Goal: Task Accomplishment & Management: Complete application form

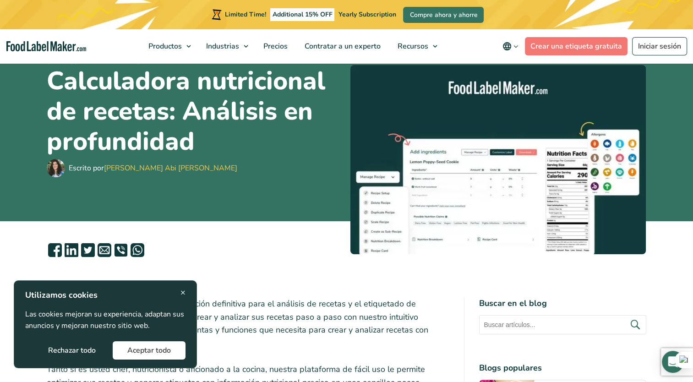
scroll to position [77, 0]
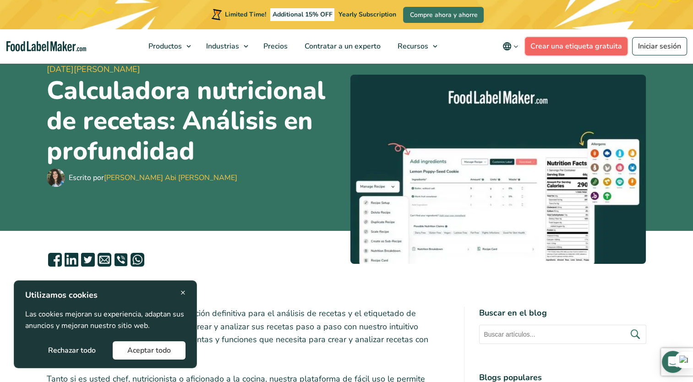
click at [597, 42] on link "Crear una etiqueta gratuita" at bounding box center [576, 46] width 103 height 18
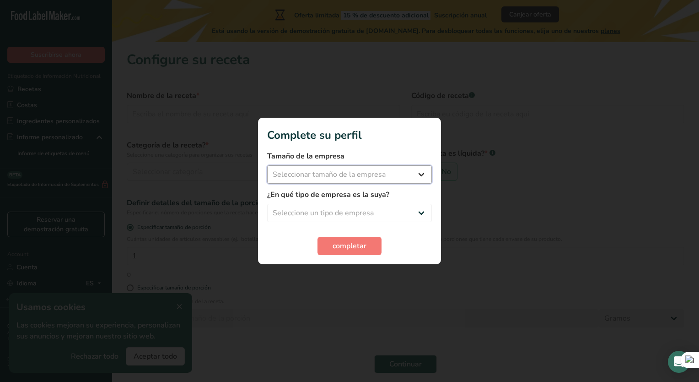
click at [385, 173] on select "Seleccionar tamaño de la empresa Menos de 10 empleados De 10 a 50 empleados De …" at bounding box center [349, 174] width 165 height 18
select select "1"
click at [267, 165] on select "Seleccionar tamaño de la empresa Menos de 10 empleados De 10 a 50 empleados De …" at bounding box center [349, 174] width 165 height 18
click at [307, 216] on select "Seleccione un tipo de empresa Fabricante de alimentos envasados Restaurante y c…" at bounding box center [349, 213] width 165 height 18
select select "1"
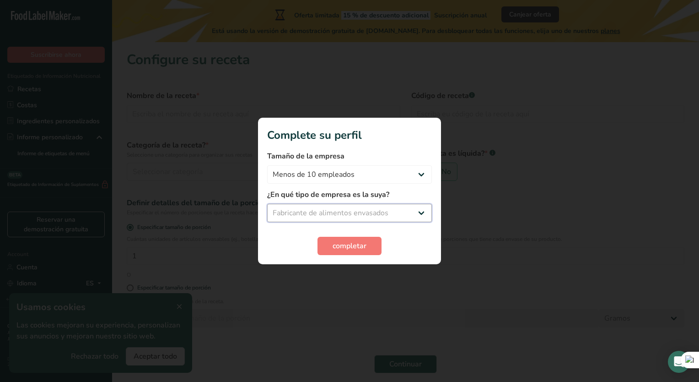
click at [267, 204] on select "Seleccione un tipo de empresa Fabricante de alimentos envasados Restaurante y c…" at bounding box center [349, 213] width 165 height 18
click at [330, 242] on button "completar" at bounding box center [350, 246] width 64 height 18
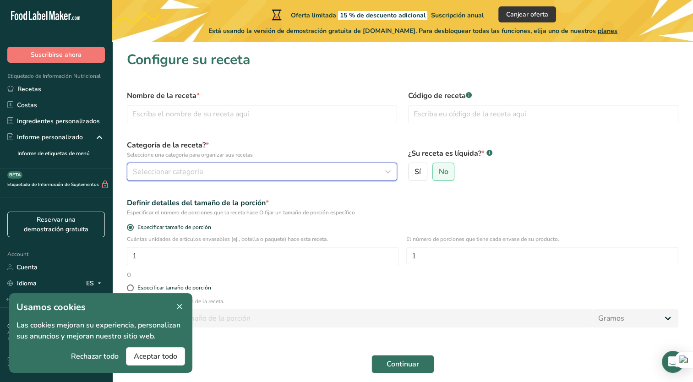
click at [202, 171] on div "Seleccionar categoría" at bounding box center [259, 171] width 253 height 11
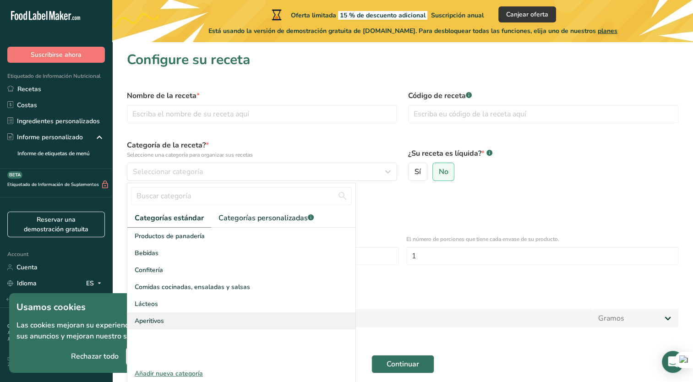
click at [155, 318] on span "Aperitivos" at bounding box center [149, 321] width 29 height 10
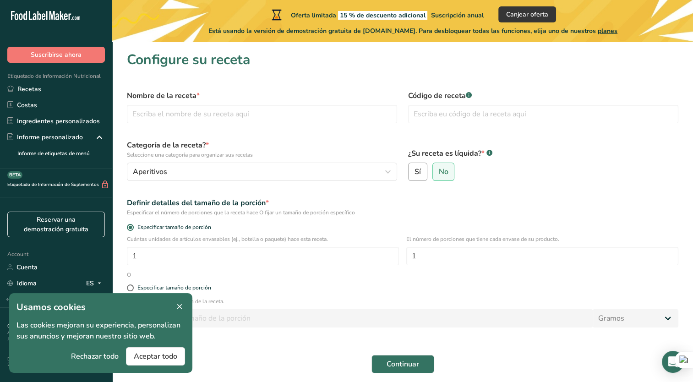
click at [417, 173] on span "Sí" at bounding box center [417, 171] width 6 height 9
click at [414, 173] on input "Sí" at bounding box center [411, 172] width 6 height 6
radio input "true"
radio input "false"
select select "22"
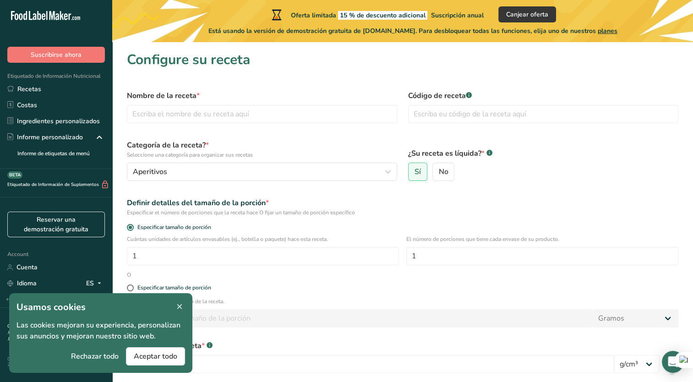
click at [365, 195] on div "Definir detalles del tamaño de la porción * Especificar el número de porciones …" at bounding box center [402, 207] width 562 height 30
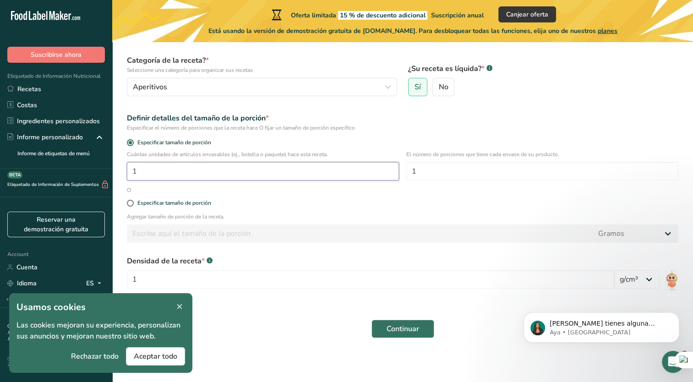
click at [247, 172] on input "1" at bounding box center [263, 171] width 272 height 18
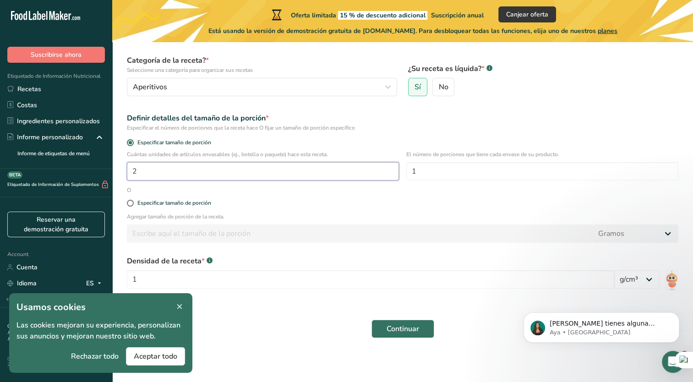
type input "2"
click at [451, 199] on div "Especificar tamaño de porción" at bounding box center [402, 203] width 562 height 18
click at [166, 205] on div "Especificar tamaño de porción" at bounding box center [174, 203] width 74 height 7
click at [133, 205] on input "Especificar tamaño de porción" at bounding box center [130, 203] width 6 height 6
radio input "true"
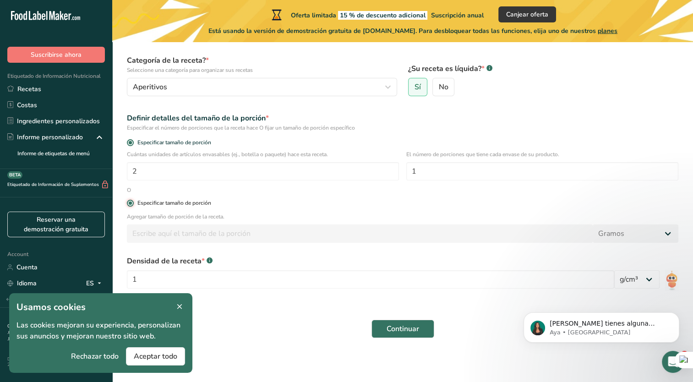
radio input "false"
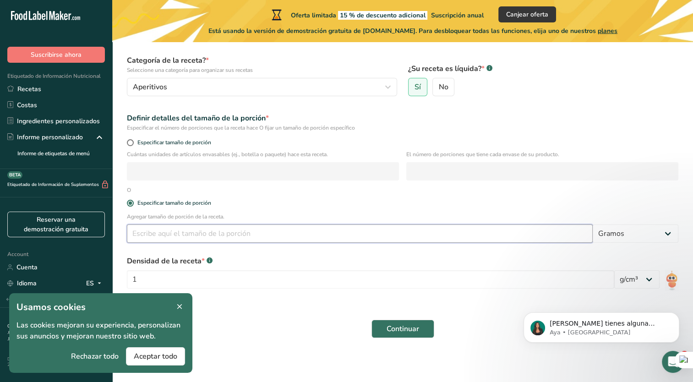
click at [199, 232] on input "number" at bounding box center [359, 233] width 465 height 18
click at [132, 146] on div "Especificar tamaño de porción" at bounding box center [402, 143] width 562 height 13
click at [130, 145] on span at bounding box center [130, 142] width 7 height 7
click at [130, 145] on input "Especificar tamaño de porción" at bounding box center [130, 143] width 6 height 6
radio input "true"
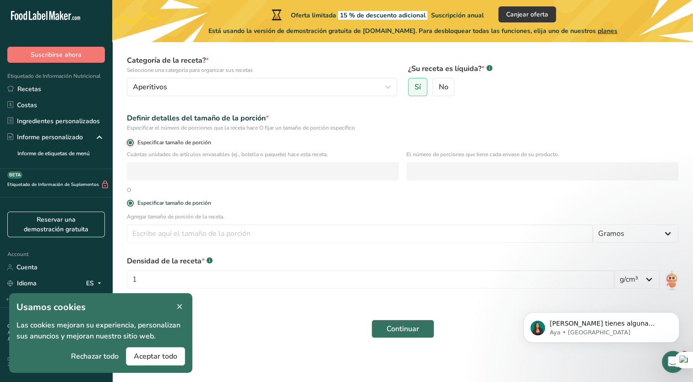
radio input "false"
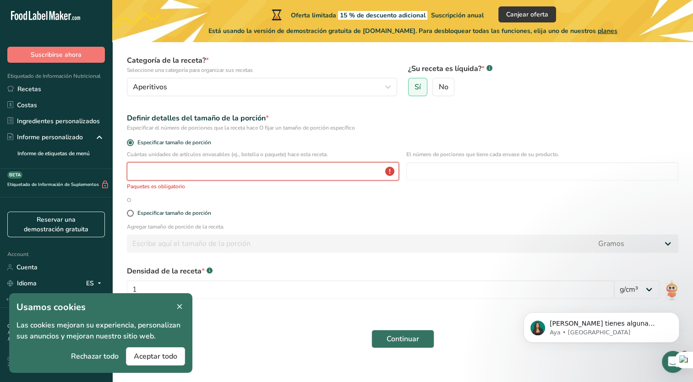
click at [179, 171] on input "number" at bounding box center [263, 171] width 272 height 18
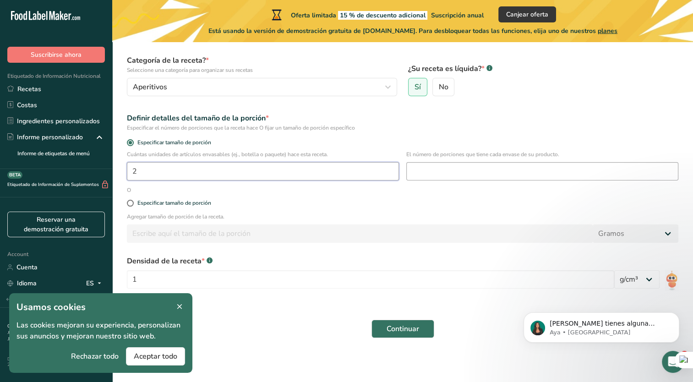
type input "2"
click at [452, 171] on input "number" at bounding box center [542, 171] width 272 height 18
type input "1"
click at [311, 200] on label "Especificar tamaño de porción" at bounding box center [402, 203] width 551 height 7
click at [133, 200] on input "Especificar tamaño de porción" at bounding box center [130, 203] width 6 height 6
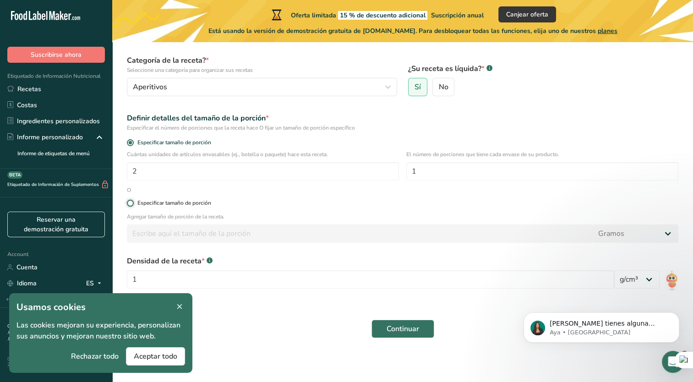
radio input "true"
radio input "false"
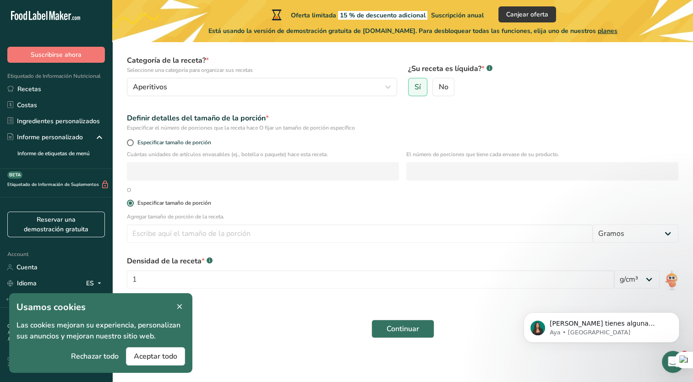
click at [408, 84] on input "Sí" at bounding box center [411, 87] width 6 height 6
click at [433, 84] on input "No" at bounding box center [436, 87] width 6 height 6
radio input "true"
radio input "false"
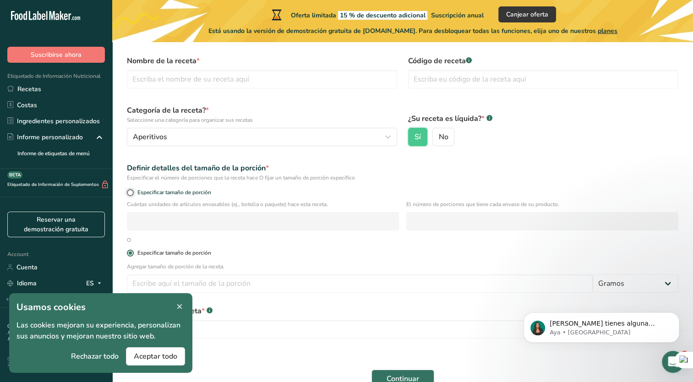
click at [127, 189] on input "Especificar tamaño de porción" at bounding box center [130, 192] width 6 height 6
radio input "true"
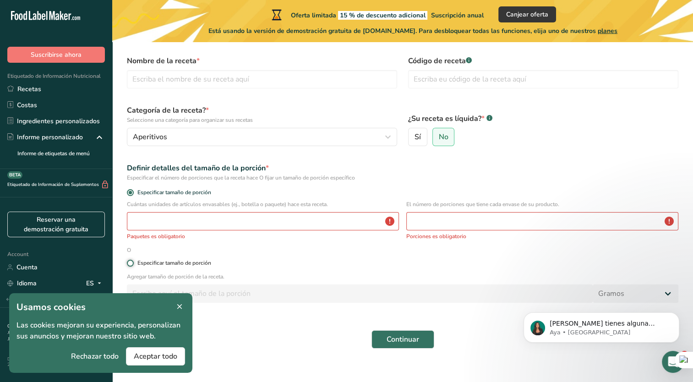
click at [127, 260] on input "Especificar tamaño de porción" at bounding box center [130, 263] width 6 height 6
radio input "true"
radio input "false"
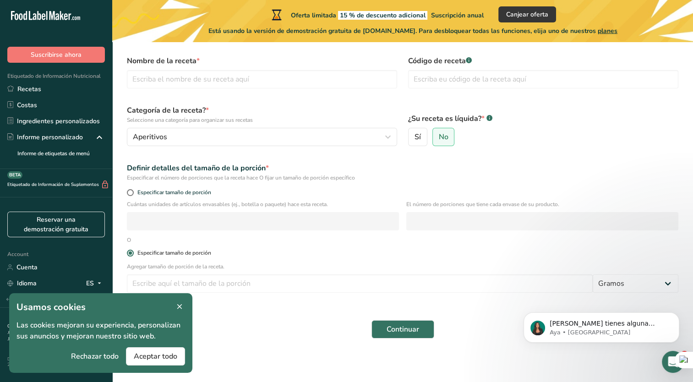
click at [408, 134] on input "Sí" at bounding box center [411, 137] width 6 height 6
radio input "true"
radio input "false"
select select "22"
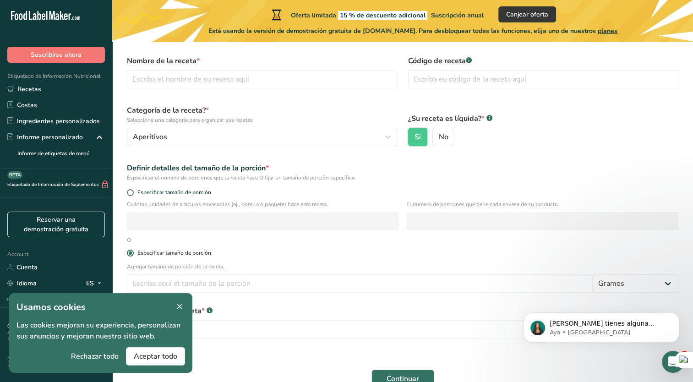
click at [433, 134] on input "No" at bounding box center [436, 137] width 6 height 6
radio input "true"
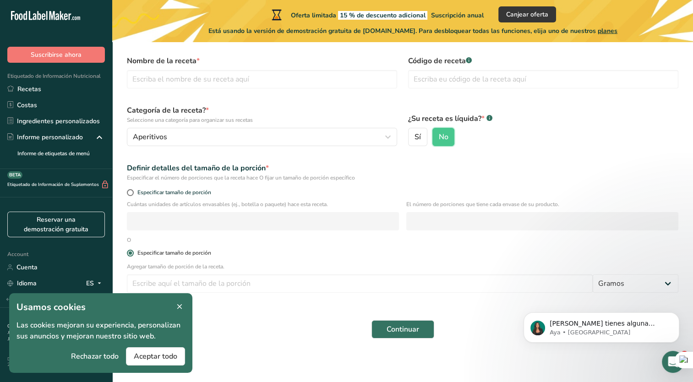
click at [408, 134] on input "Sí" at bounding box center [411, 137] width 6 height 6
radio input "true"
radio input "false"
select select "22"
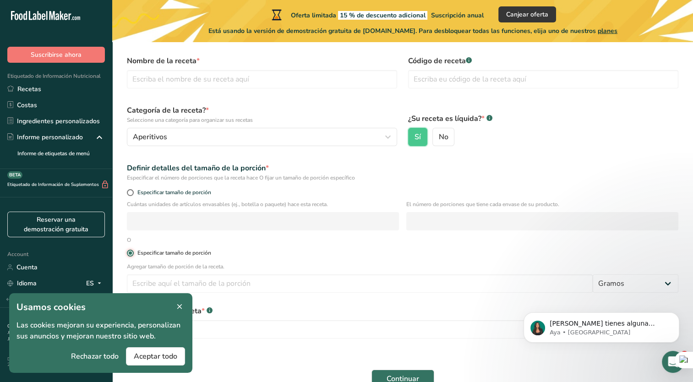
click at [127, 250] on input "Especificar tamaño de porción" at bounding box center [130, 253] width 6 height 6
click at [127, 189] on input "Especificar tamaño de porción" at bounding box center [130, 192] width 6 height 6
radio input "true"
radio input "false"
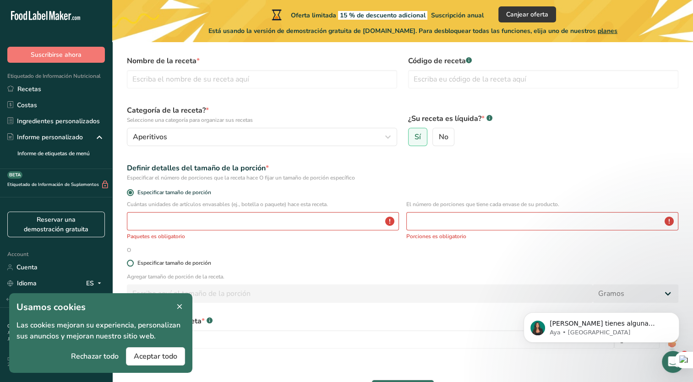
click at [433, 134] on input "No" at bounding box center [436, 137] width 6 height 6
radio input "true"
radio input "false"
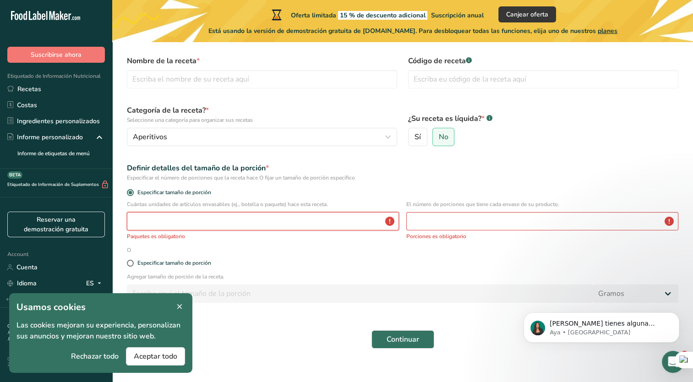
click at [284, 222] on input "number" at bounding box center [263, 221] width 272 height 18
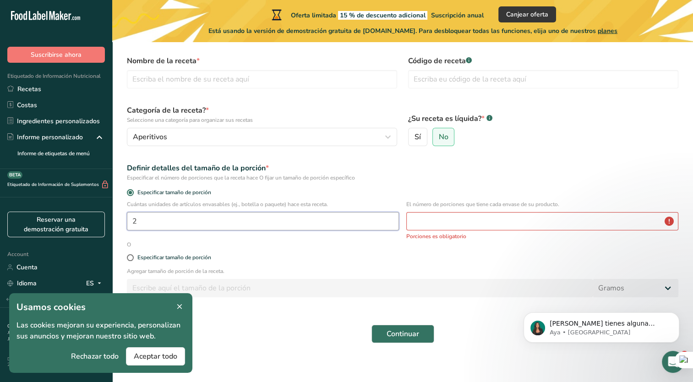
type input "2"
click at [420, 218] on input "number" at bounding box center [542, 221] width 272 height 18
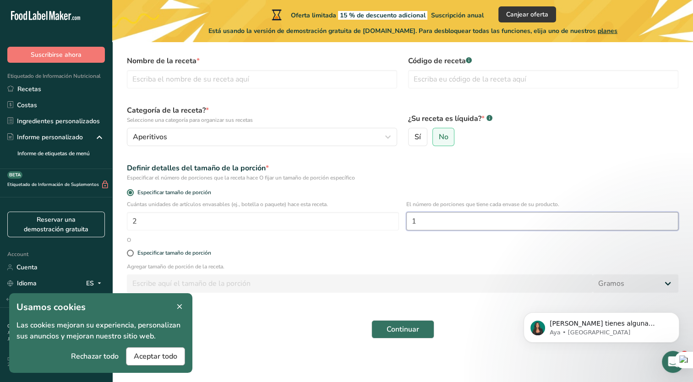
type input "1"
click at [173, 361] on span "Aceptar todo" at bounding box center [155, 356] width 43 height 11
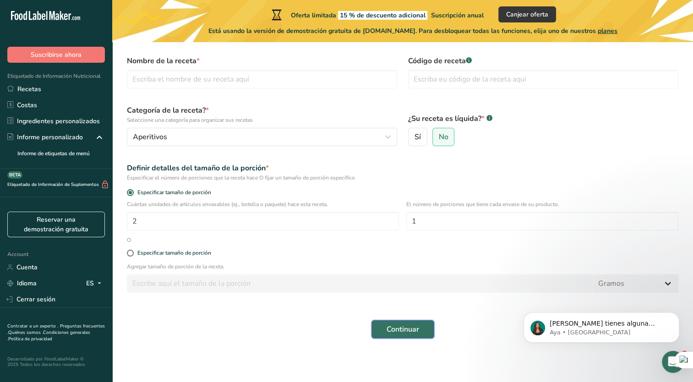
click at [394, 330] on span "Continuar" at bounding box center [402, 329] width 32 height 11
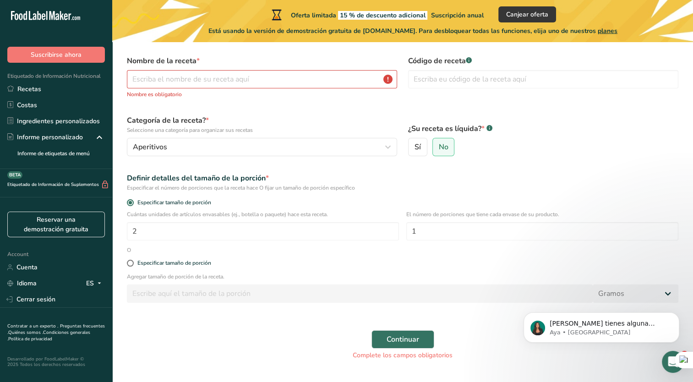
click at [223, 30] on span "Está usando la versión de demostración gratuita de FoodLabelMaker.com. Para des…" at bounding box center [412, 31] width 409 height 10
click at [177, 86] on input "text" at bounding box center [262, 79] width 270 height 18
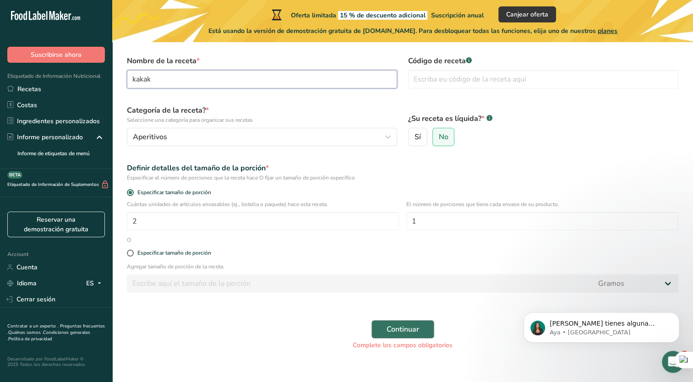
type input "kakak"
click at [415, 328] on span "Continuar" at bounding box center [402, 329] width 32 height 11
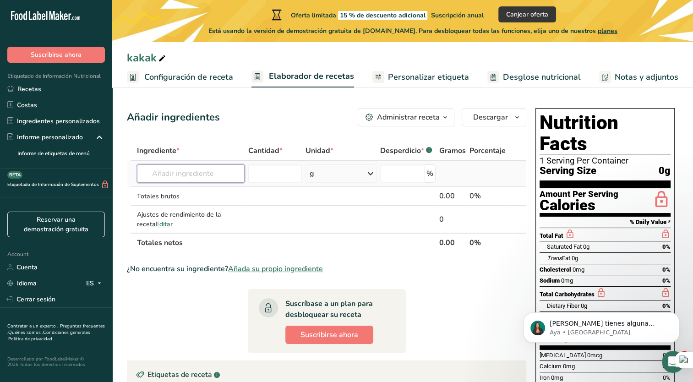
click at [226, 175] on input "text" at bounding box center [191, 173] width 108 height 18
